Goal: Transaction & Acquisition: Book appointment/travel/reservation

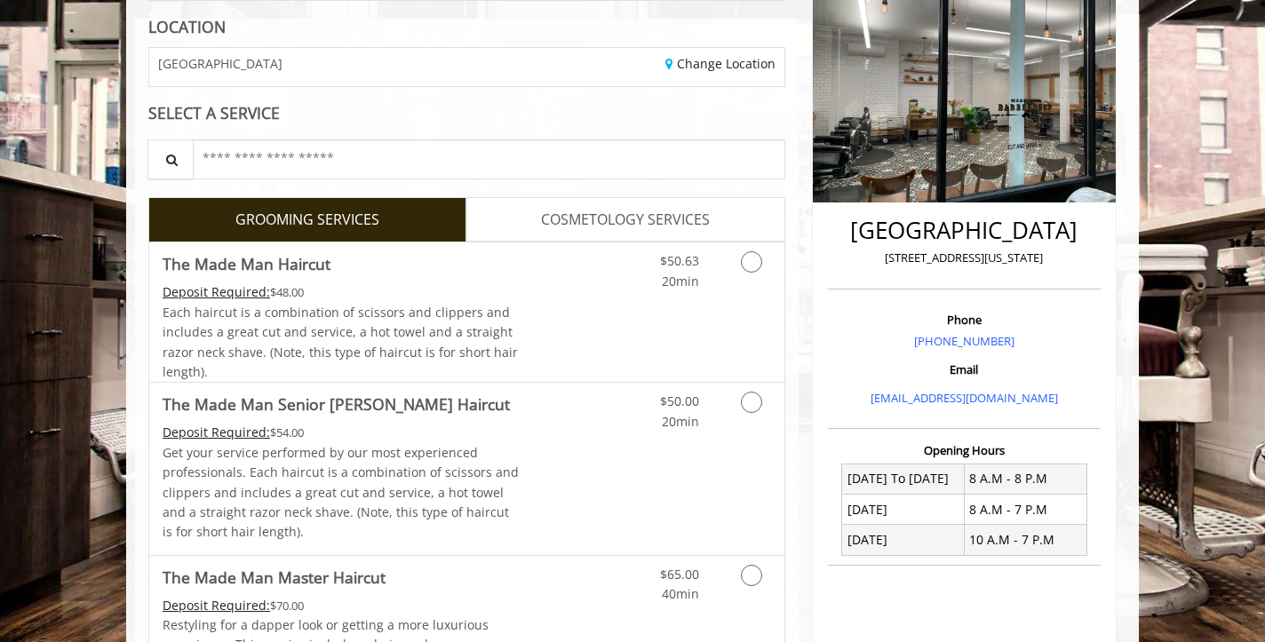
scroll to position [252, 0]
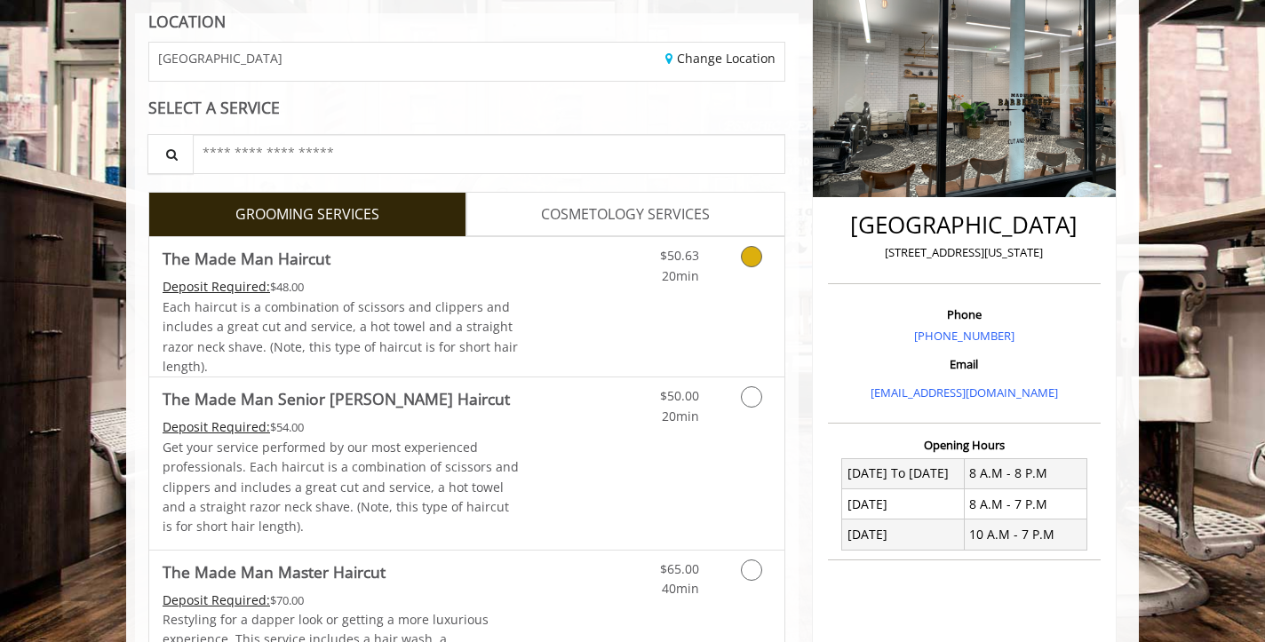
click at [758, 251] on icon "Grooming services" at bounding box center [751, 256] width 21 height 21
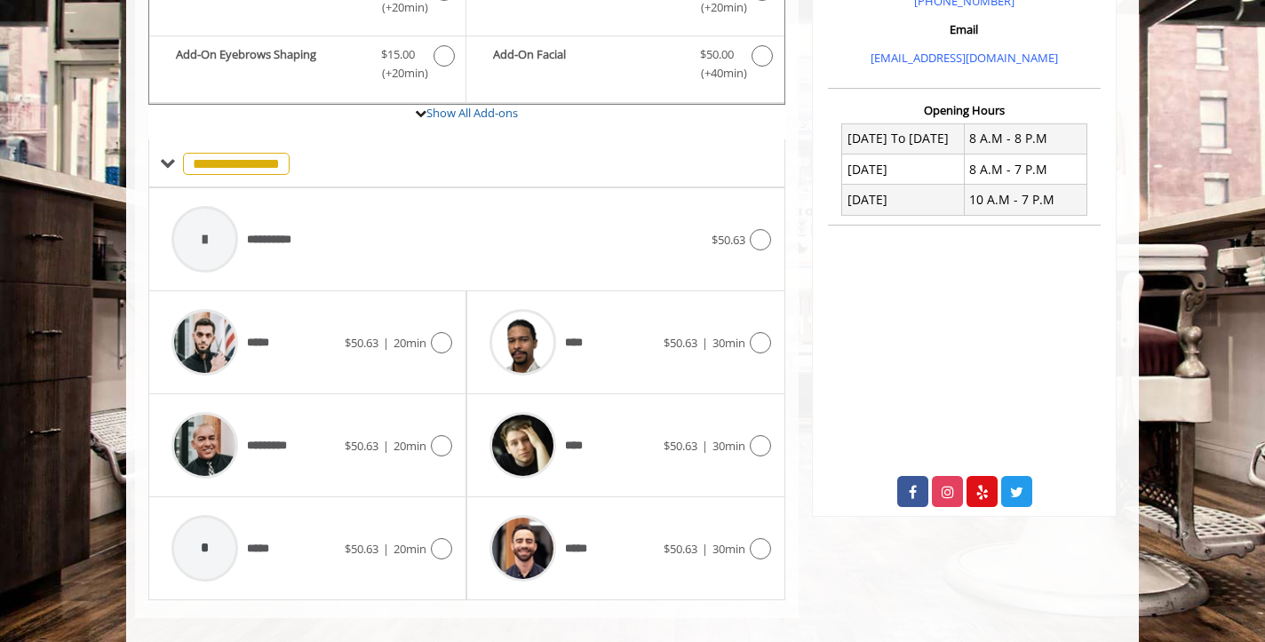
scroll to position [591, 0]
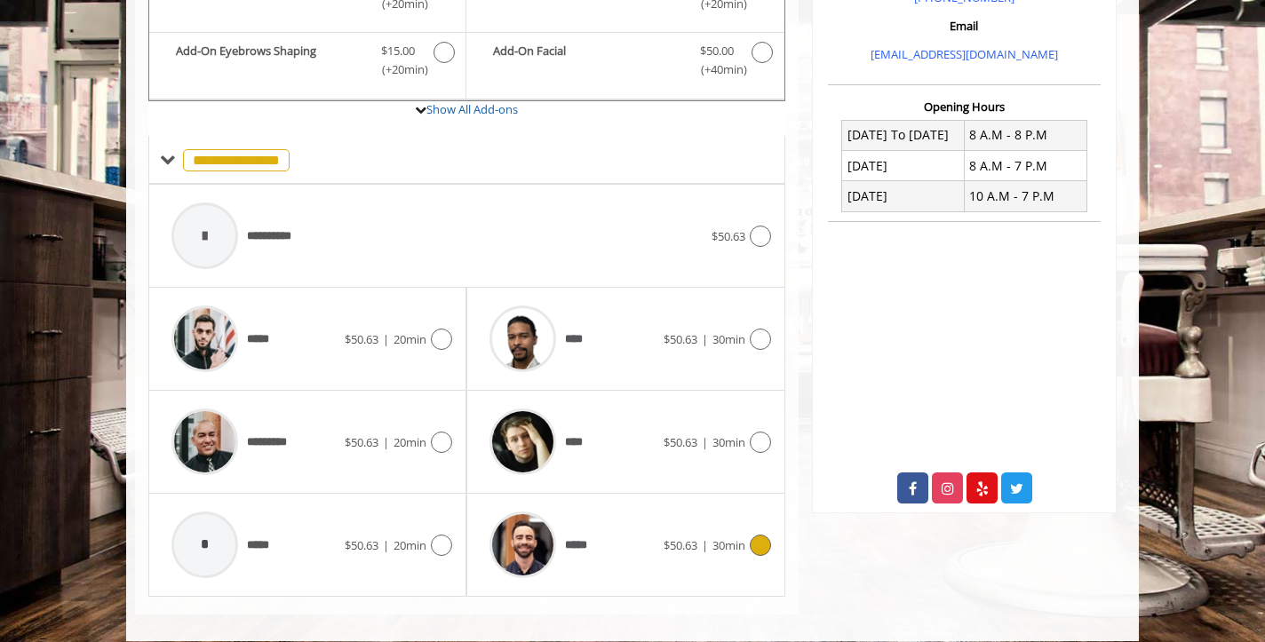
click at [766, 542] on icon at bounding box center [760, 545] width 21 height 21
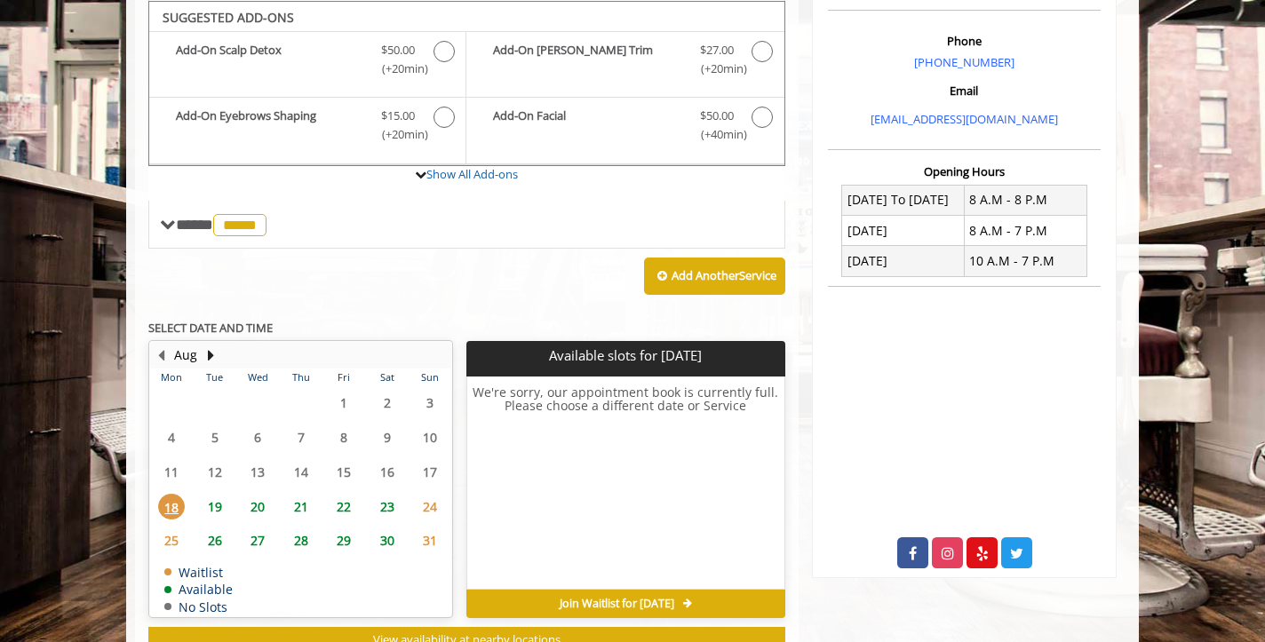
scroll to position [523, 0]
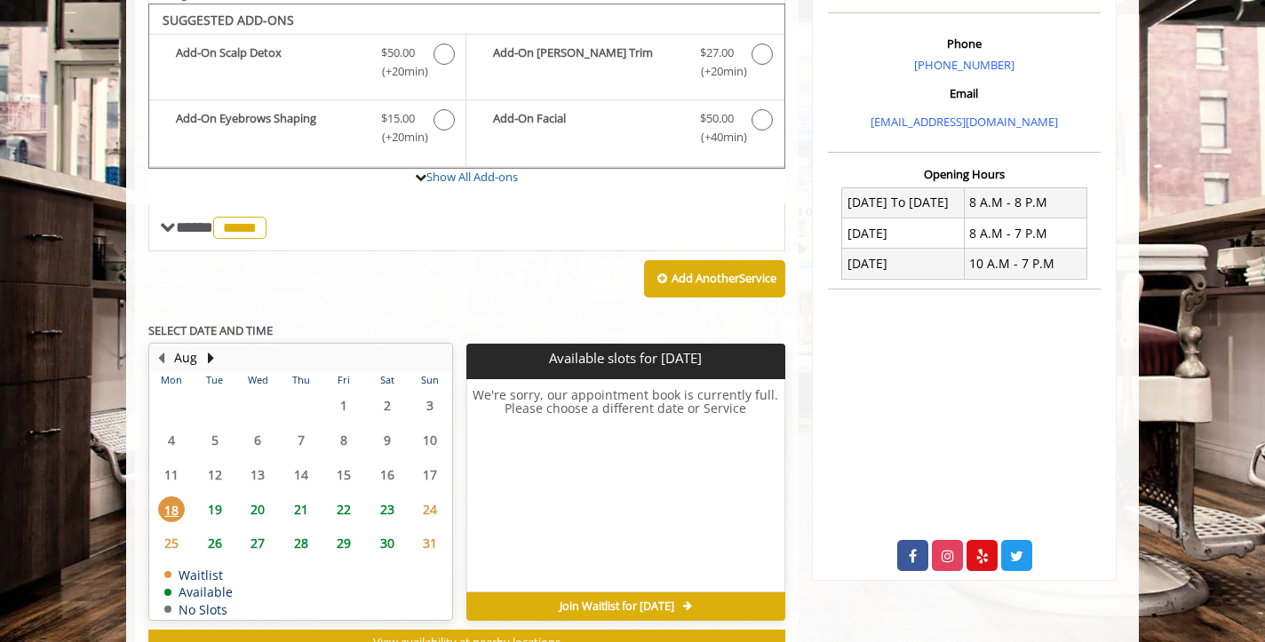
click at [212, 502] on span "19" at bounding box center [215, 509] width 27 height 26
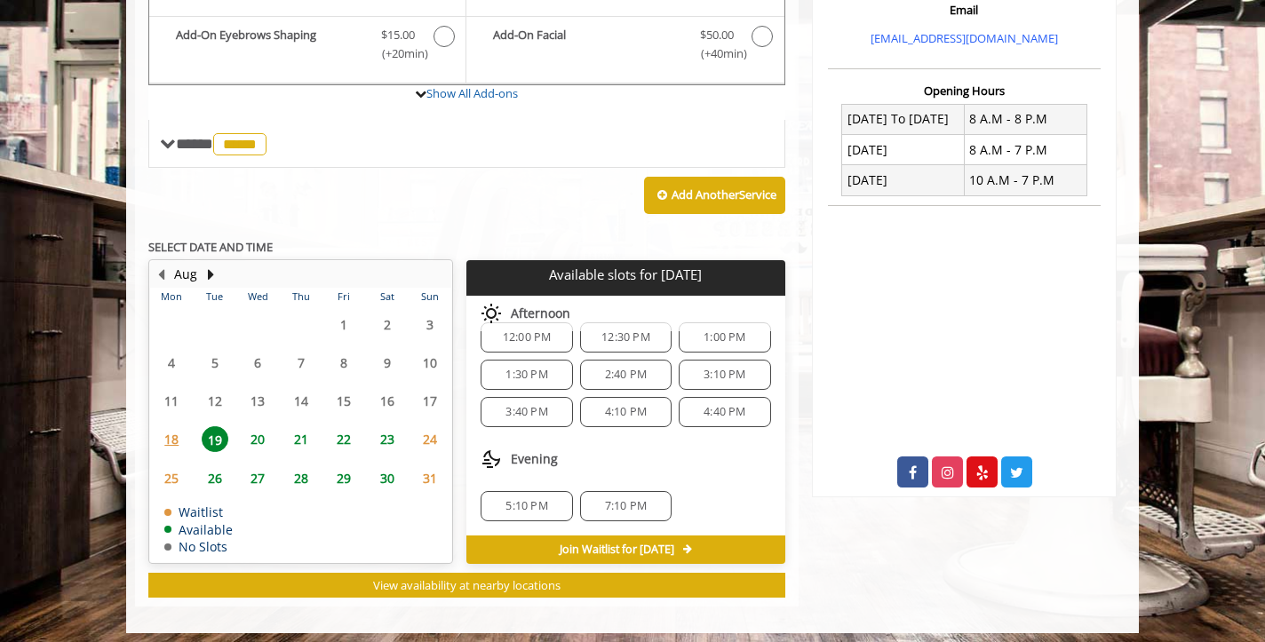
scroll to position [192, 0]
click at [261, 438] on span "20" at bounding box center [257, 439] width 27 height 26
click at [290, 439] on span "21" at bounding box center [301, 439] width 27 height 26
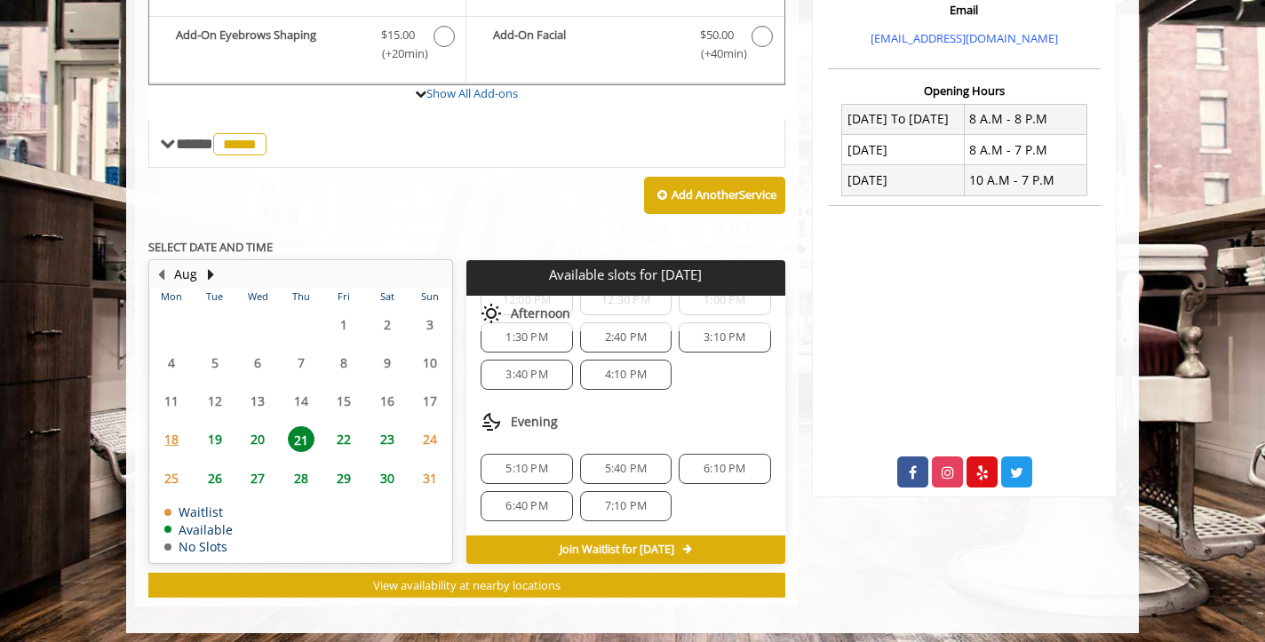
scroll to position [229, 0]
click at [342, 428] on span "22" at bounding box center [343, 439] width 27 height 26
click at [248, 434] on span "20" at bounding box center [257, 439] width 27 height 26
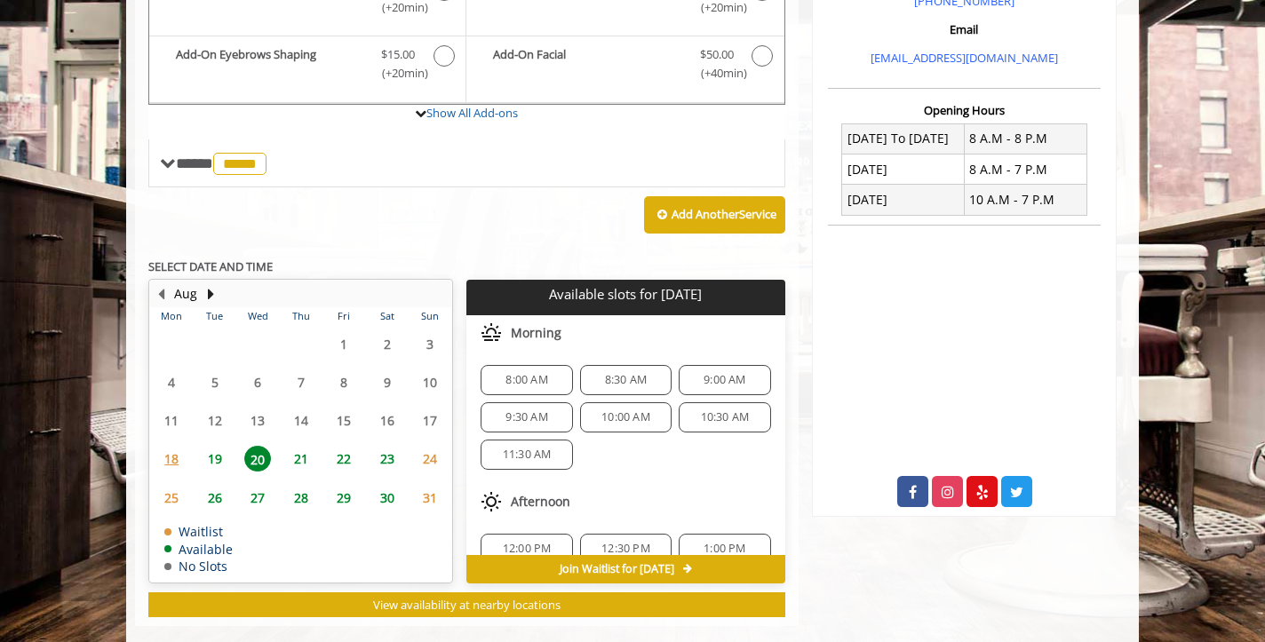
scroll to position [585, 0]
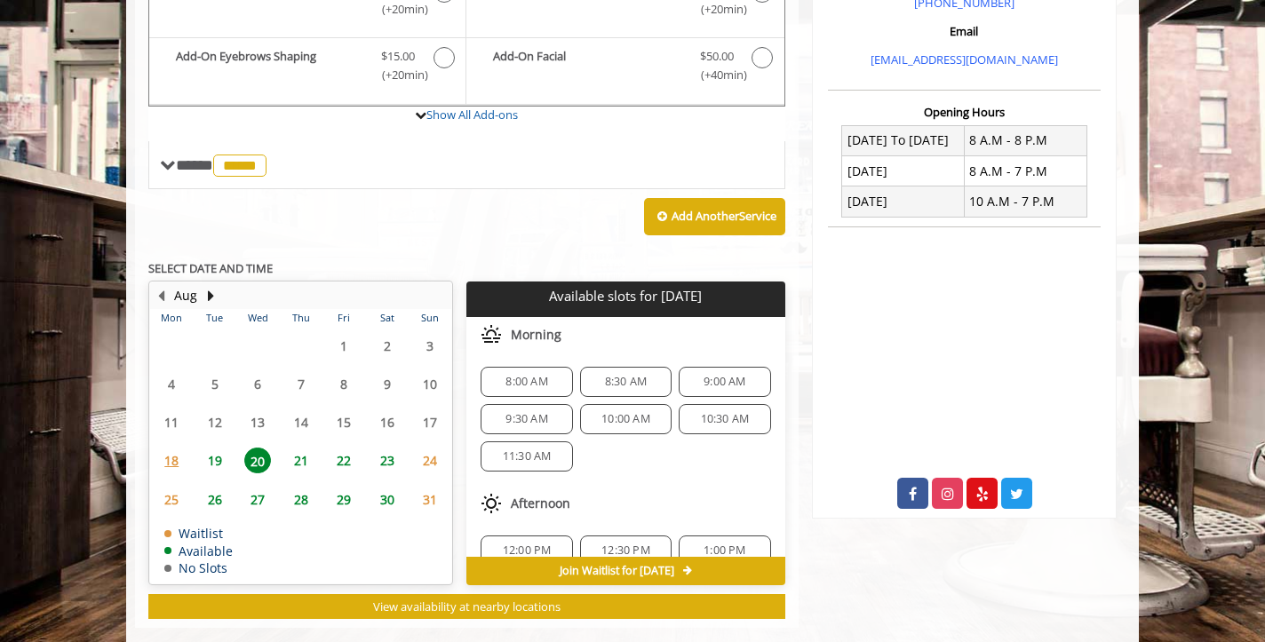
click at [208, 456] on span "19" at bounding box center [215, 461] width 27 height 26
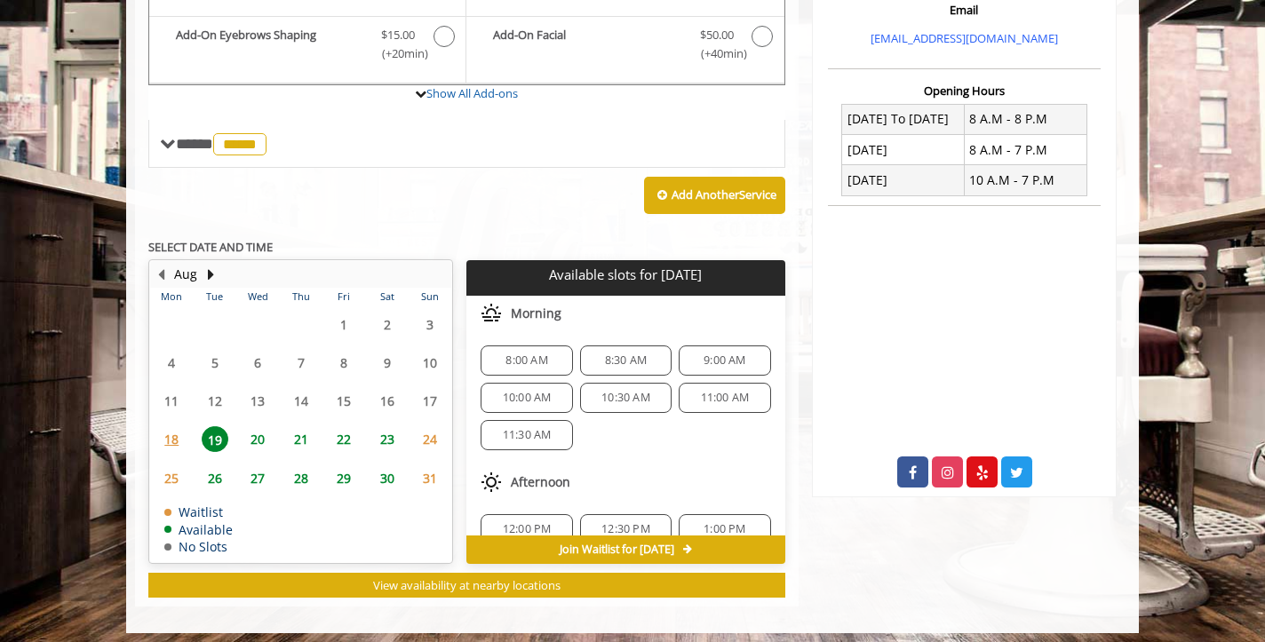
click at [259, 432] on span "20" at bounding box center [257, 439] width 27 height 26
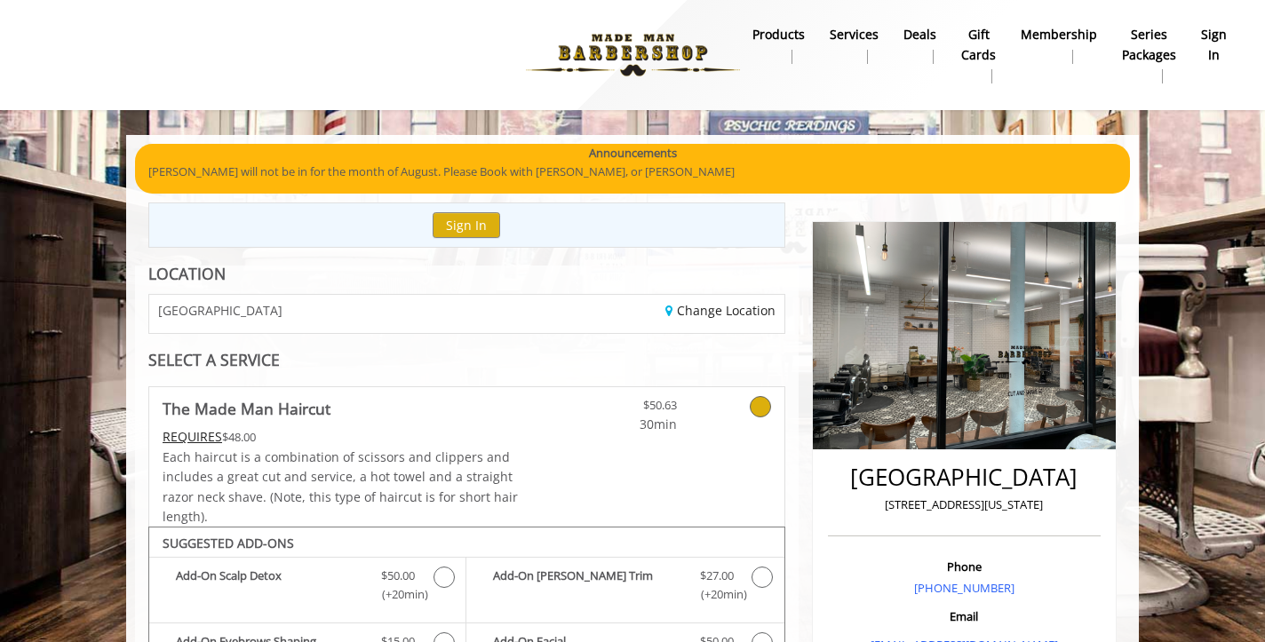
scroll to position [0, 0]
